Goal: Information Seeking & Learning: Learn about a topic

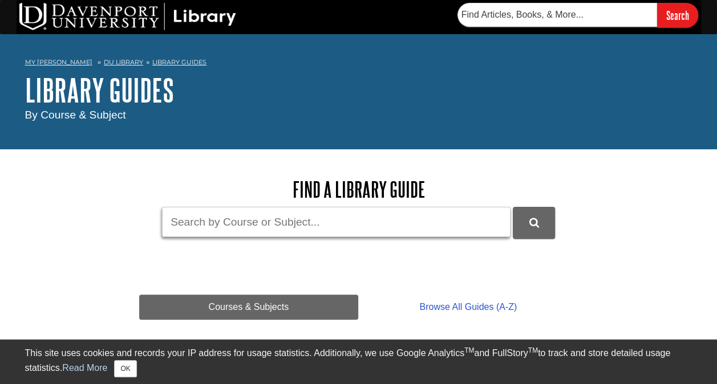
click at [241, 221] on input "Guide Search Terms" at bounding box center [336, 222] width 349 height 30
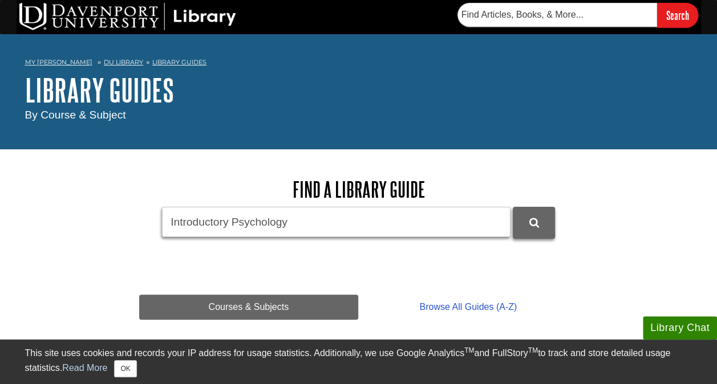
type input "Introductory Psychology"
click at [536, 220] on icon "DU Library Guides Search" at bounding box center [534, 223] width 10 height 10
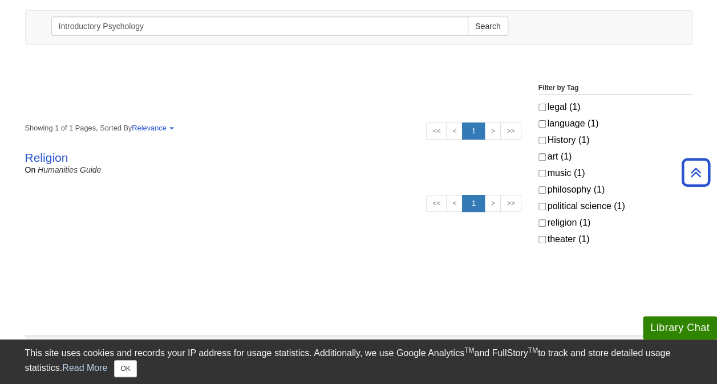
scroll to position [143, 0]
click at [59, 154] on link "Religion" at bounding box center [46, 158] width 43 height 13
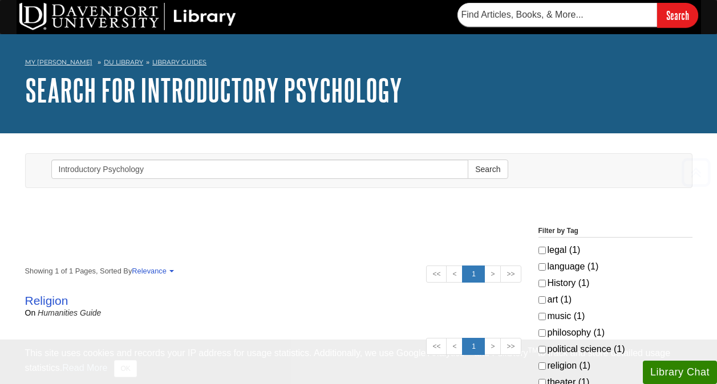
scroll to position [143, 0]
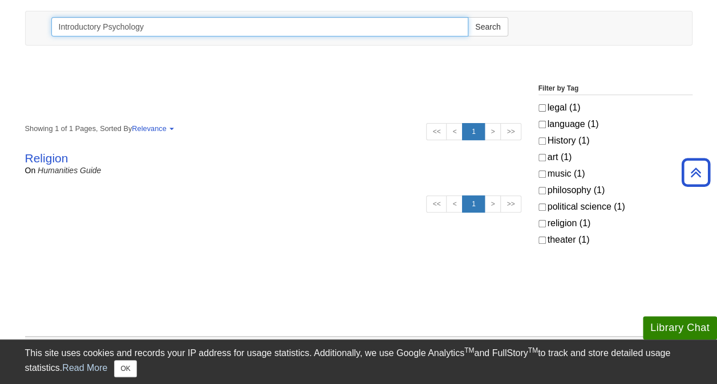
drag, startPoint x: 102, startPoint y: 30, endPoint x: 24, endPoint y: 46, distance: 79.9
click at [24, 46] on div "Toggle navigation Search Introductory Psychology Search" at bounding box center [359, 31] width 684 height 40
type input "Psychology"
click at [468, 17] on button "Search" at bounding box center [488, 26] width 40 height 19
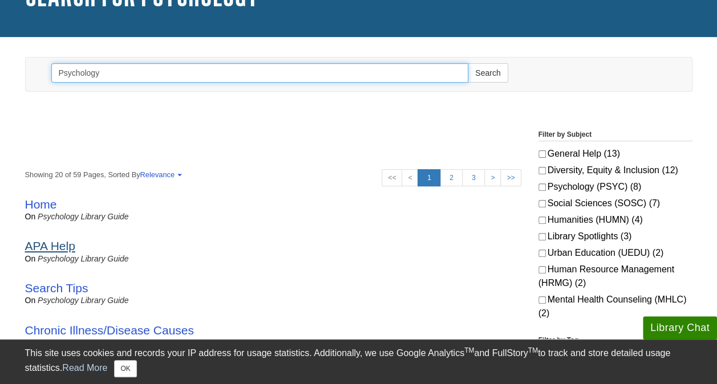
scroll to position [95, 0]
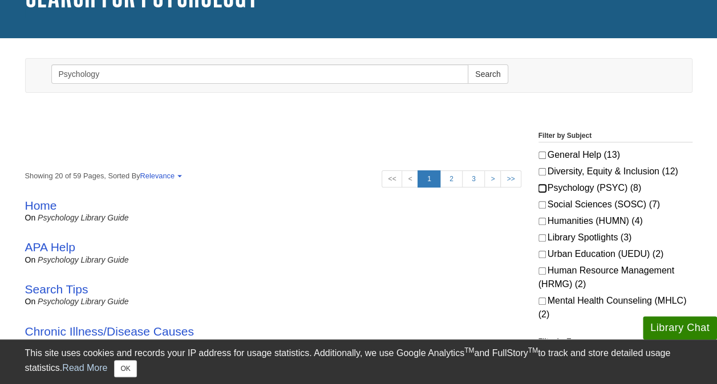
click at [544, 187] on input "Psychology (PSYC) (8)" at bounding box center [541, 188] width 7 height 7
checkbox input "true"
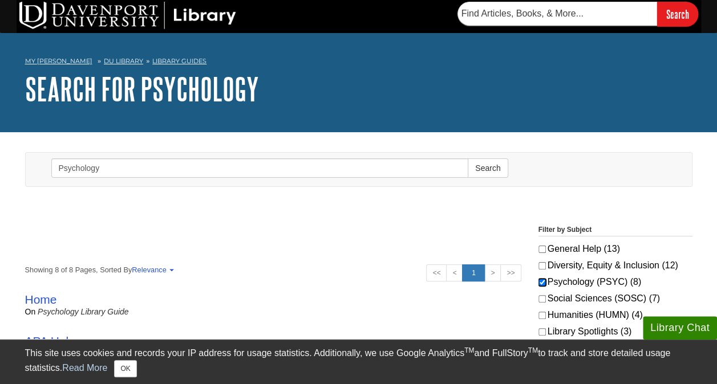
scroll to position [0, 0]
